Goal: Task Accomplishment & Management: Use online tool/utility

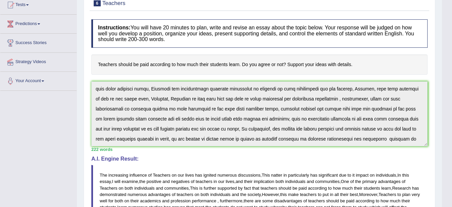
scroll to position [31, 0]
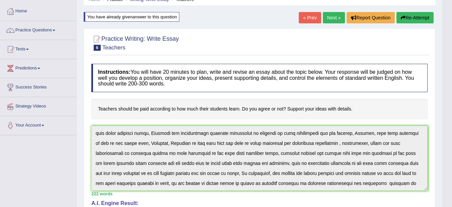
click at [333, 15] on link "Next »" at bounding box center [334, 17] width 22 height 11
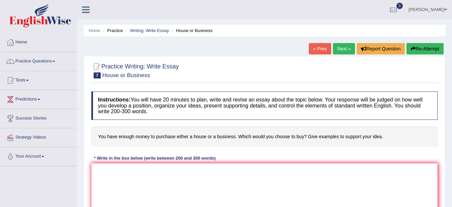
click at [332, 16] on ul "[PERSON_NAME] Toggle navigation Username: LambertAyeligiliga_Englishwise Access…" at bounding box center [320, 9] width 263 height 19
click at [110, 171] on textarea at bounding box center [264, 196] width 346 height 65
type textarea "t"
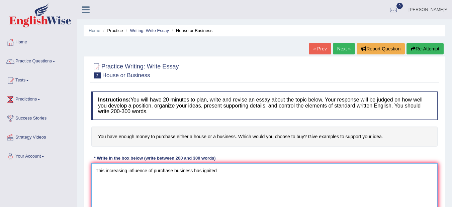
click at [105, 170] on textarea "This increasing influence of purchase business has ignited" at bounding box center [264, 196] width 346 height 65
click at [222, 172] on textarea "The increasing influence of purchase business has ignited" at bounding box center [264, 196] width 346 height 65
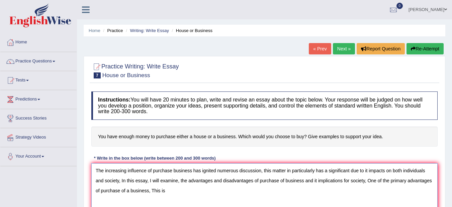
click at [149, 191] on textarea "The increasing influence of purchase business has ignited numerous discussion, …" at bounding box center [264, 196] width 346 height 65
click at [287, 191] on textarea "The increasing influence of purchase business has ignited numerous discussion, …" at bounding box center [264, 196] width 346 height 65
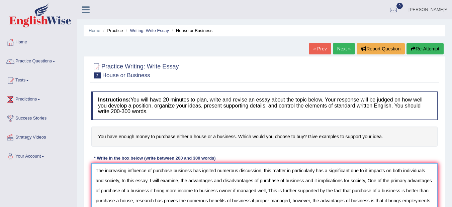
scroll to position [6, 0]
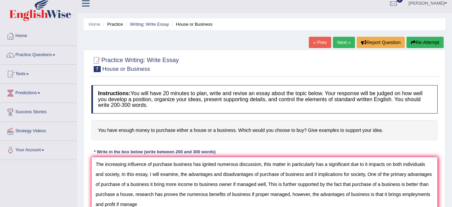
click at [142, 201] on textarea "The increasing influence of purchase business has ignited numerous discussion, …" at bounding box center [264, 189] width 346 height 65
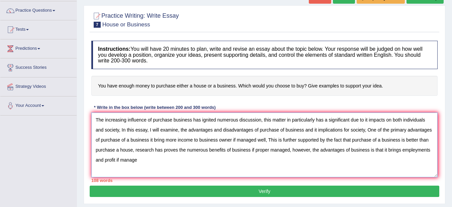
scroll to position [60, 0]
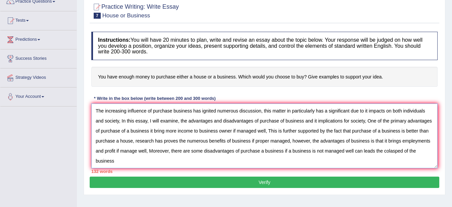
click at [390, 152] on textarea "The increasing influence of purchase business has ignited numerous discussion, …" at bounding box center [264, 136] width 346 height 65
click at [404, 153] on textarea "The increasing influence of purchase business has ignited numerous discussion, …" at bounding box center [264, 136] width 346 height 65
click at [397, 150] on textarea "The increasing influence of purchase business has ignited numerous discussion, …" at bounding box center [264, 136] width 346 height 65
click at [396, 152] on textarea "The increasing influence of purchase business has ignited numerous discussion, …" at bounding box center [264, 136] width 346 height 65
click at [118, 160] on textarea "The increasing influence of purchase business has ignited numerous discussion, …" at bounding box center [264, 136] width 346 height 65
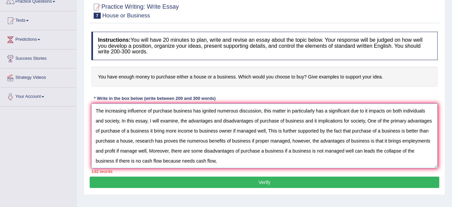
type textarea "The increasing influence of purchase business has ignited numerous discussion, …"
